Goal: Task Accomplishment & Management: Use online tool/utility

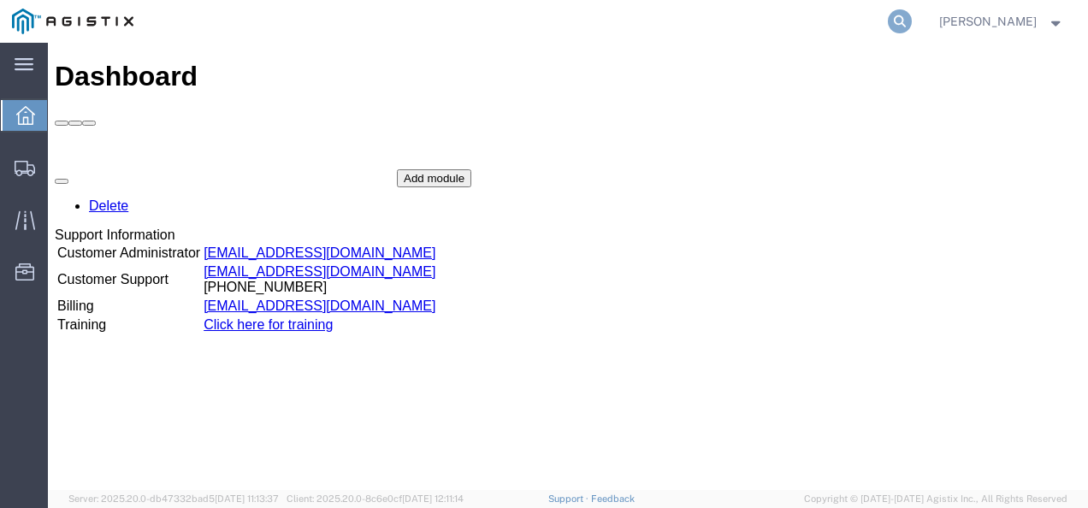
click at [911, 21] on icon at bounding box center [900, 21] width 24 height 24
paste input "57033375"
type input "57033375"
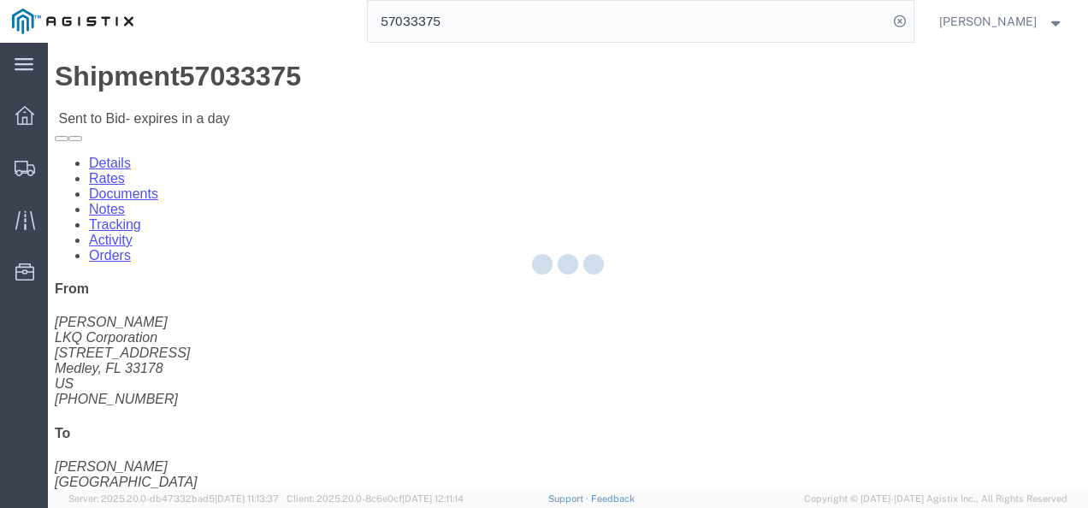
drag, startPoint x: 534, startPoint y: 311, endPoint x: 432, endPoint y: 264, distance: 112.1
click at [534, 310] on div at bounding box center [568, 266] width 1040 height 447
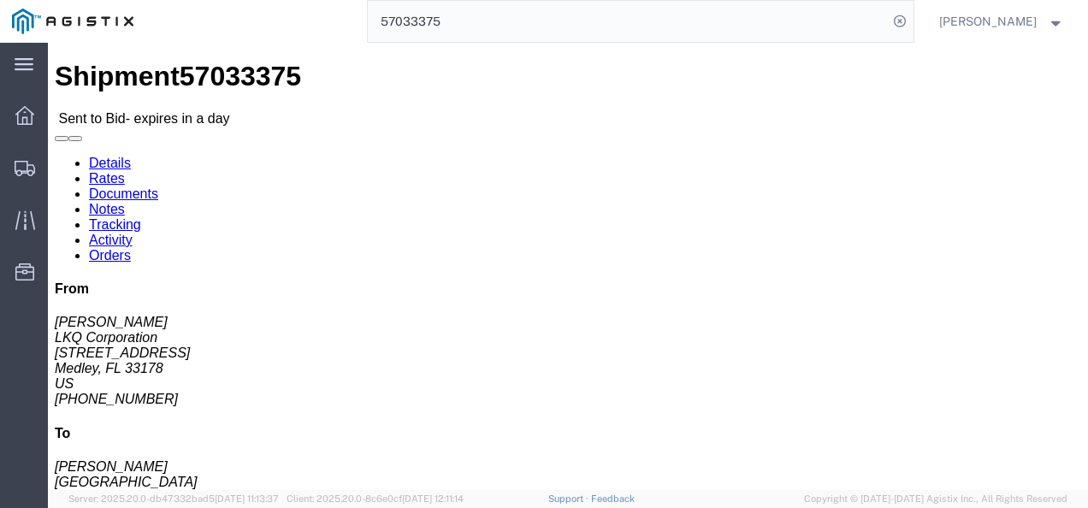
click link "Rates"
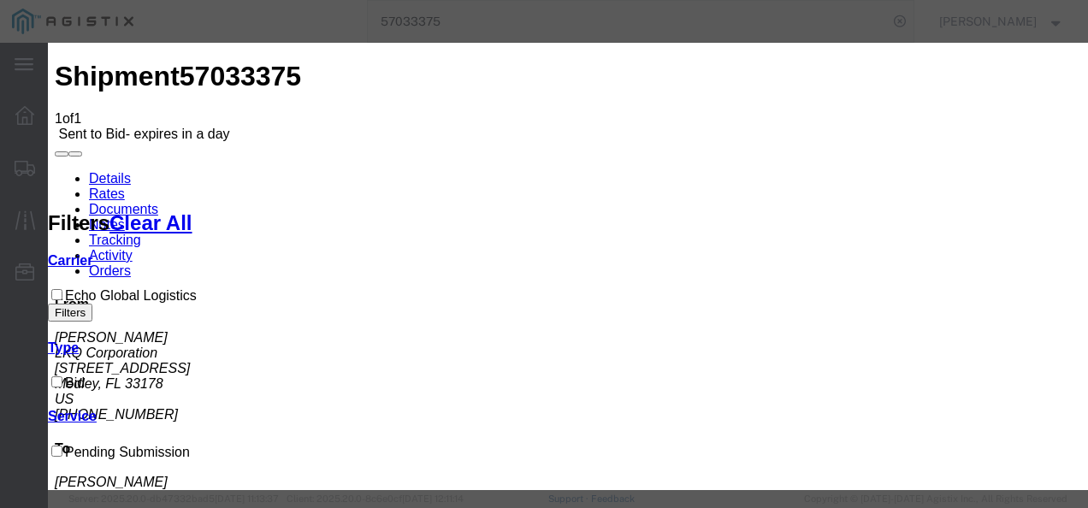
select select "4622"
select select "13989"
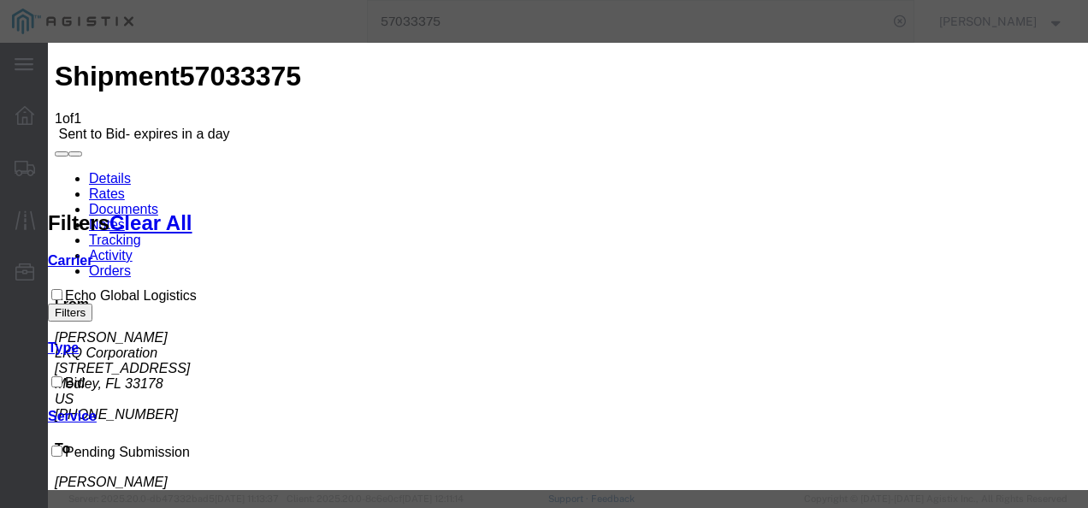
drag, startPoint x: 710, startPoint y: 284, endPoint x: 857, endPoint y: 234, distance: 155.2
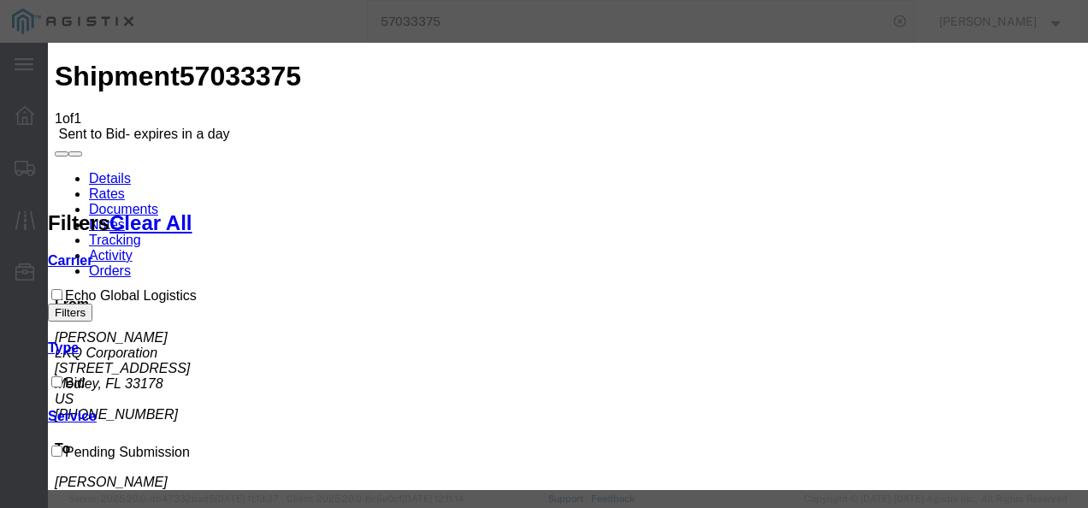
type input "flktx"
type input "260"
type input "2600"
